Goal: Use online tool/utility: Utilize a website feature to perform a specific function

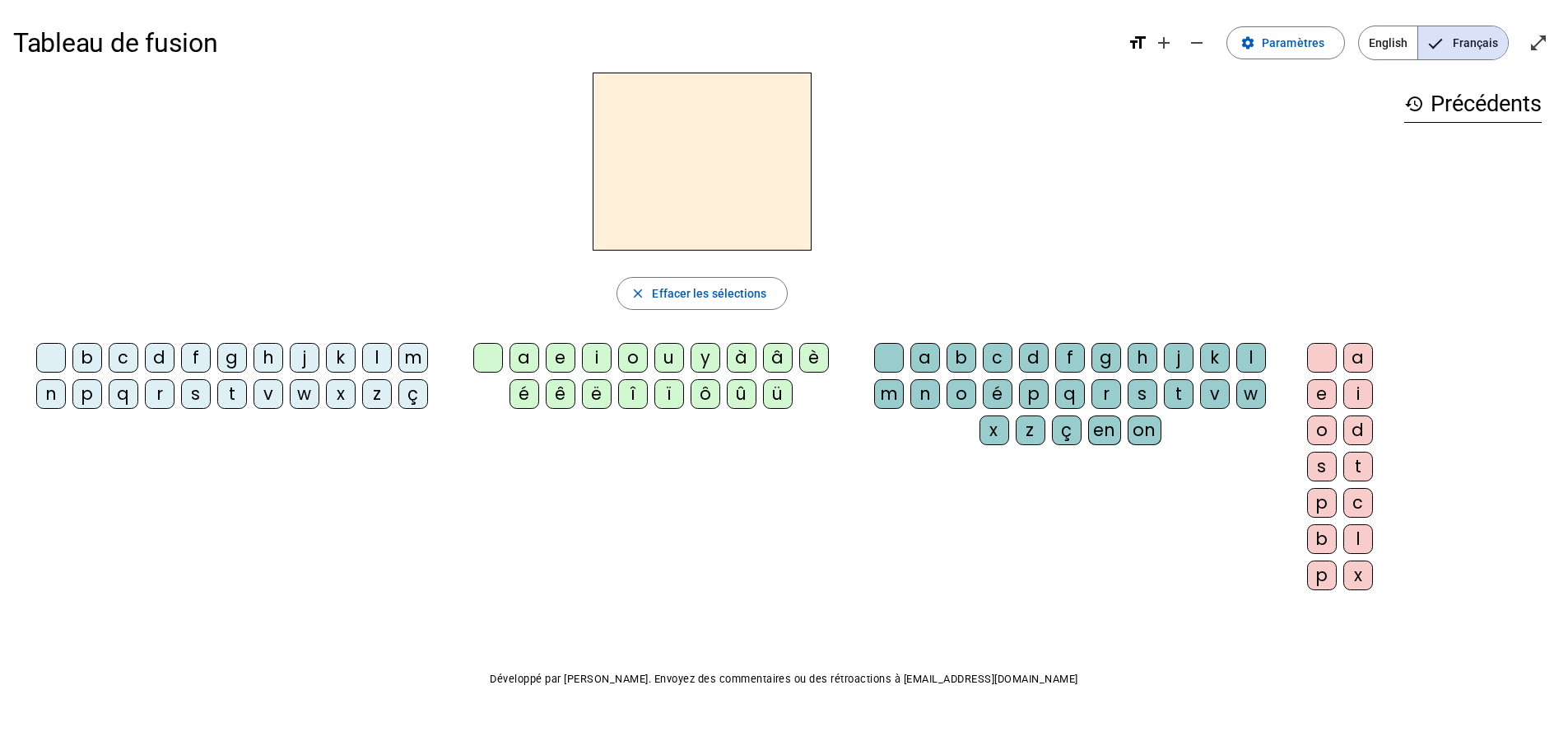
click at [424, 356] on div "m" at bounding box center [413, 358] width 30 height 30
click at [525, 360] on div "a" at bounding box center [524, 358] width 30 height 30
click at [658, 291] on span "Effacer les sélections" at bounding box center [710, 293] width 115 height 19
click at [366, 360] on div "l" at bounding box center [377, 358] width 30 height 30
click at [517, 360] on div "a" at bounding box center [524, 358] width 30 height 30
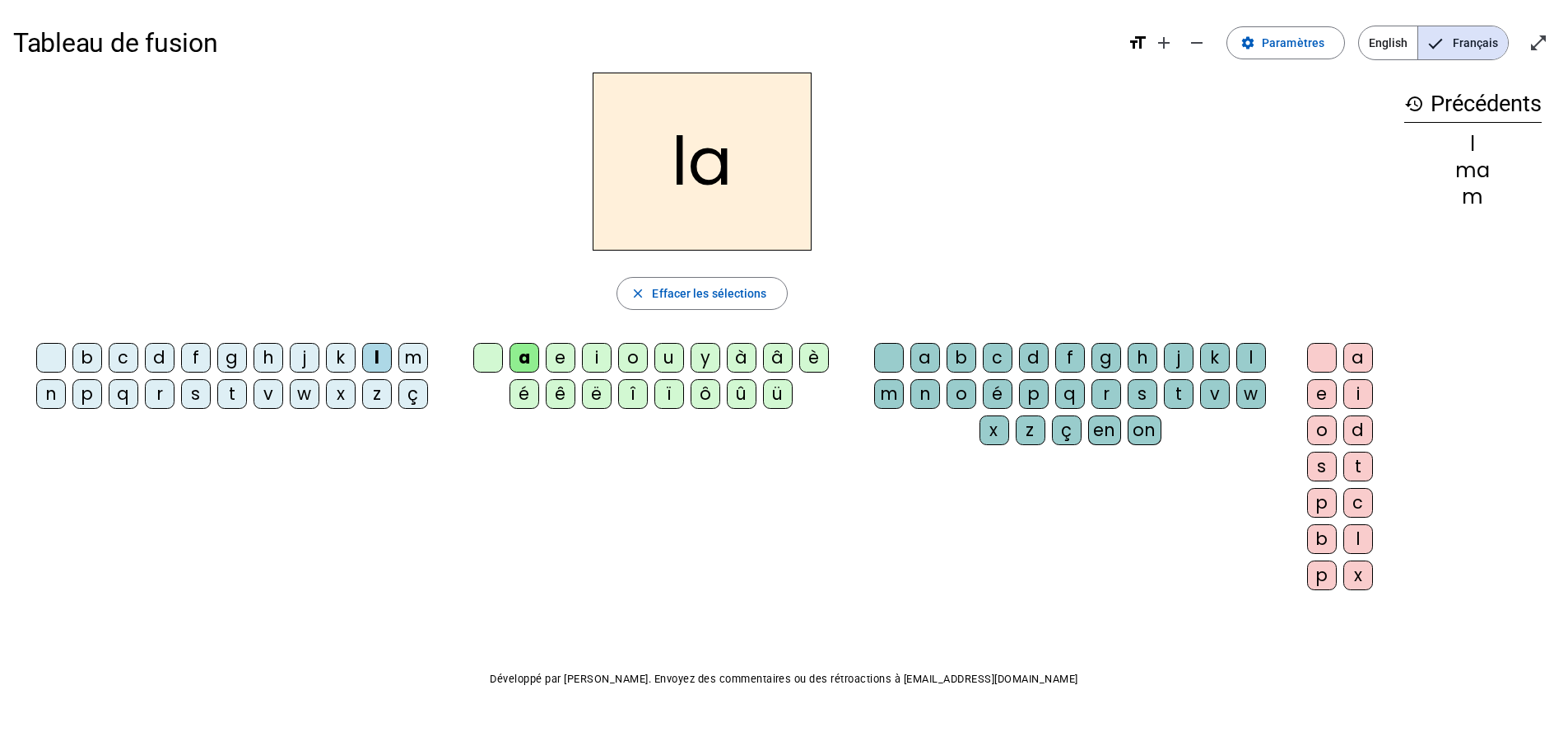
click at [717, 294] on span "Effacer les sélections" at bounding box center [710, 293] width 115 height 19
click at [376, 367] on div "l" at bounding box center [377, 358] width 30 height 30
click at [555, 365] on div "e" at bounding box center [560, 358] width 30 height 30
click at [652, 306] on span "button" at bounding box center [702, 293] width 169 height 40
click at [154, 361] on div "d" at bounding box center [159, 358] width 30 height 30
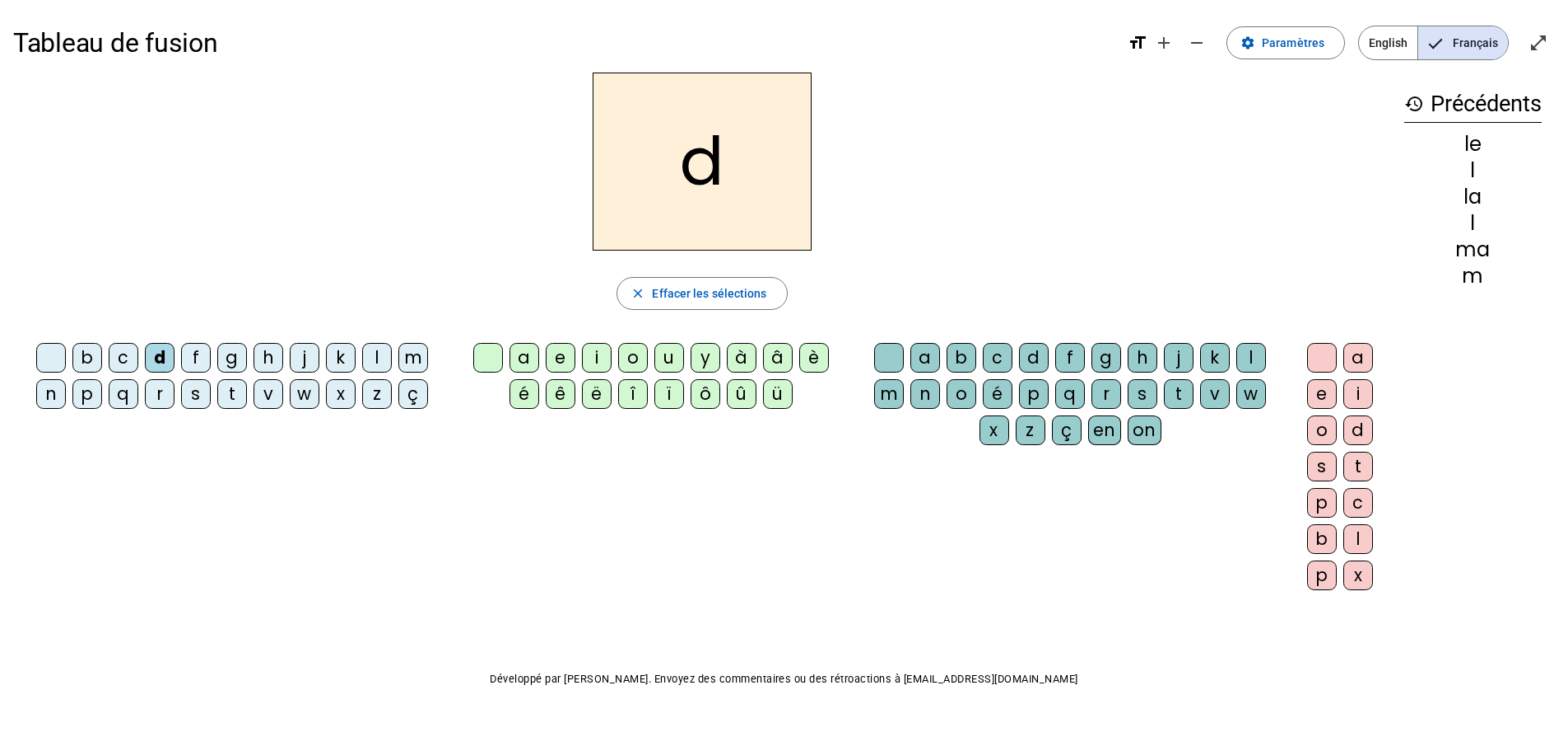
click at [664, 361] on div "u" at bounding box center [669, 358] width 30 height 30
click at [658, 295] on span "Effacer les sélections" at bounding box center [710, 293] width 115 height 19
click at [231, 401] on div "t" at bounding box center [232, 393] width 30 height 30
click at [663, 364] on div "u" at bounding box center [669, 358] width 30 height 30
click at [684, 298] on span "Effacer les sélections" at bounding box center [710, 293] width 115 height 19
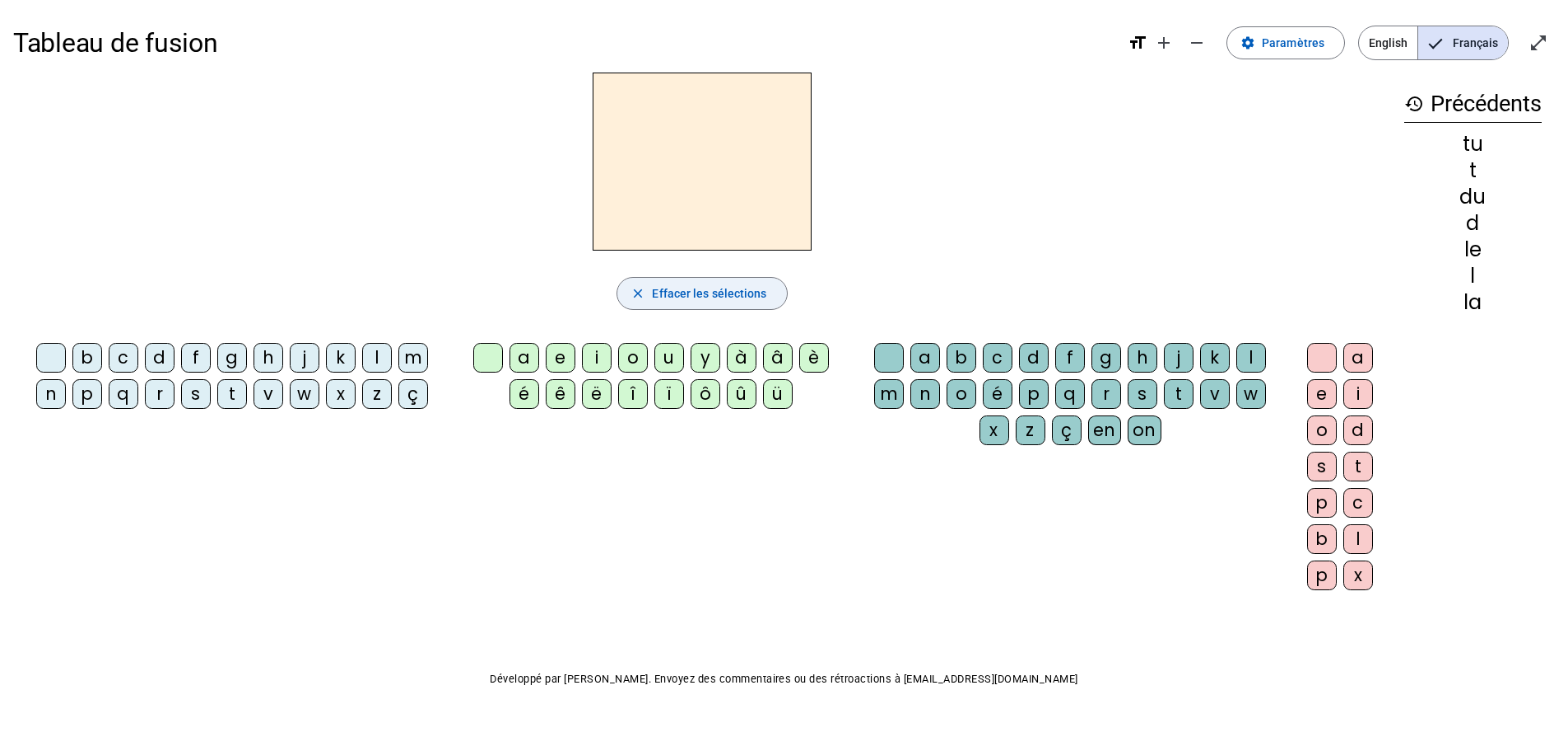
click at [230, 398] on div "t" at bounding box center [232, 393] width 30 height 30
click at [521, 356] on div "a" at bounding box center [524, 358] width 30 height 30
click at [653, 301] on span "Effacer les sélections" at bounding box center [710, 293] width 115 height 19
click at [227, 403] on div "t" at bounding box center [232, 393] width 30 height 30
click at [550, 356] on div "e" at bounding box center [560, 358] width 30 height 30
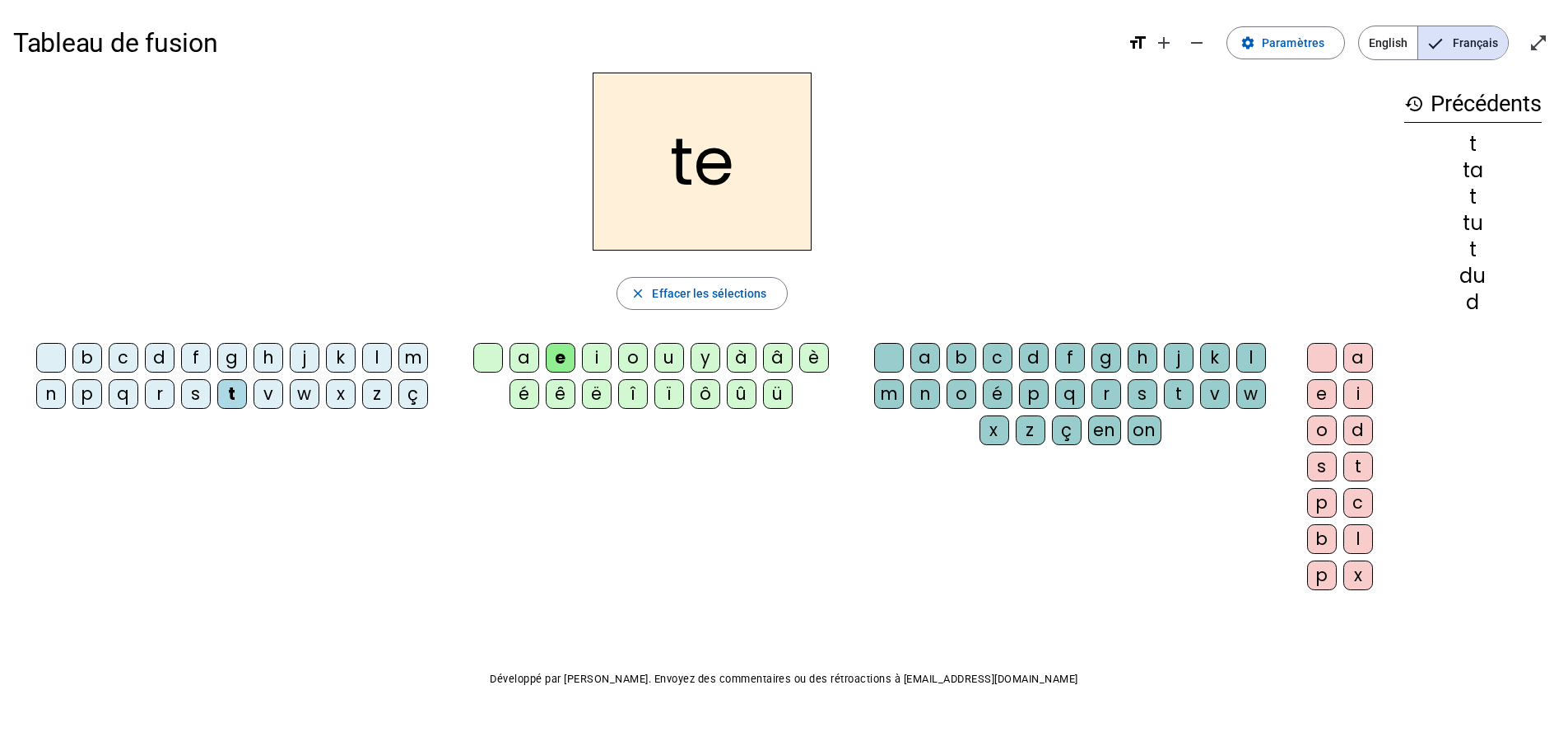
click at [649, 295] on span "button" at bounding box center [702, 293] width 169 height 40
click at [405, 360] on div "m" at bounding box center [413, 358] width 30 height 30
click at [564, 363] on div "e" at bounding box center [560, 358] width 30 height 30
